Goal: Find specific page/section: Find specific page/section

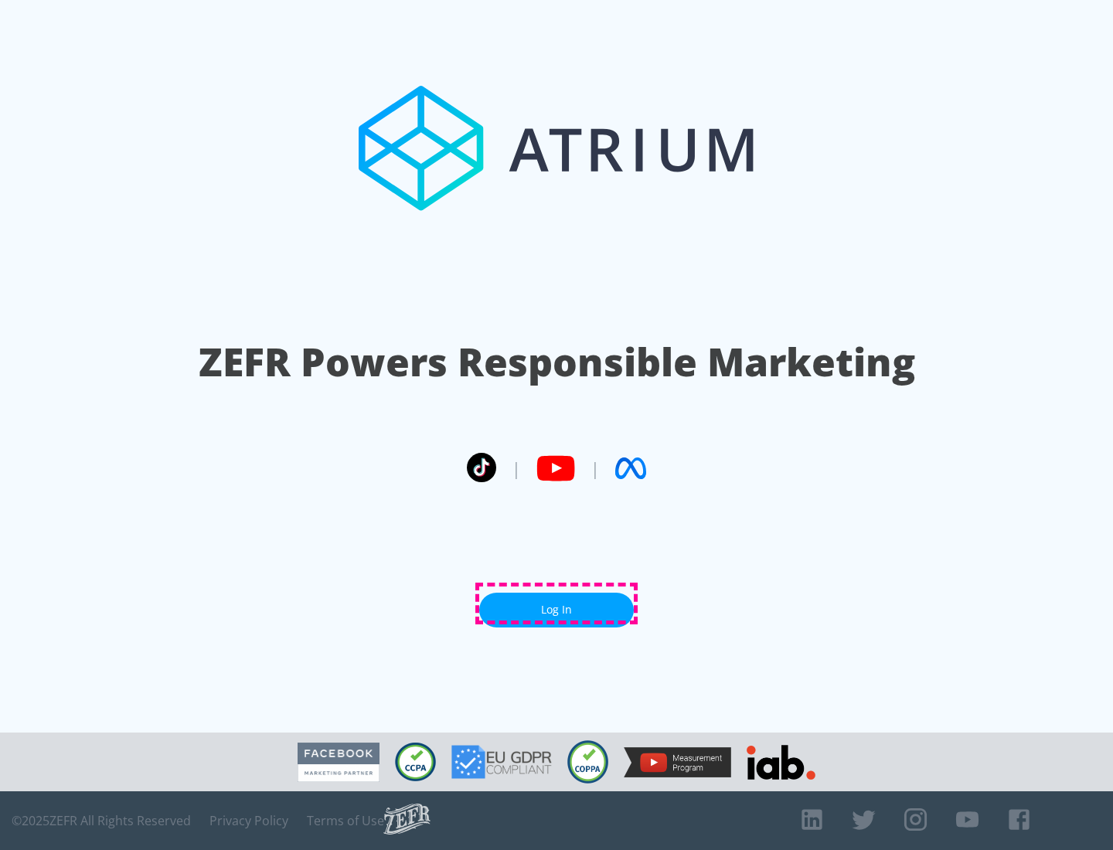
click at [556, 603] on link "Log In" at bounding box center [556, 610] width 155 height 35
